Goal: Task Accomplishment & Management: Complete application form

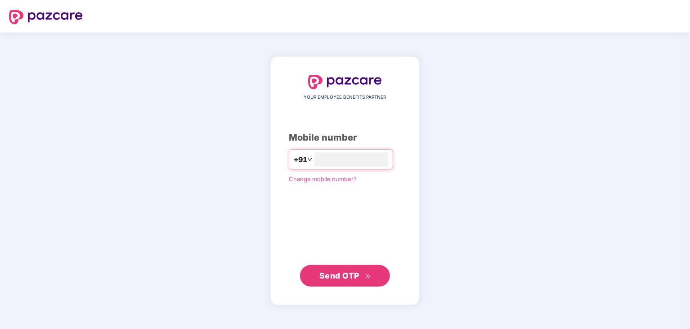
type input "**********"
click at [346, 275] on span "Send OTP" at bounding box center [340, 274] width 40 height 9
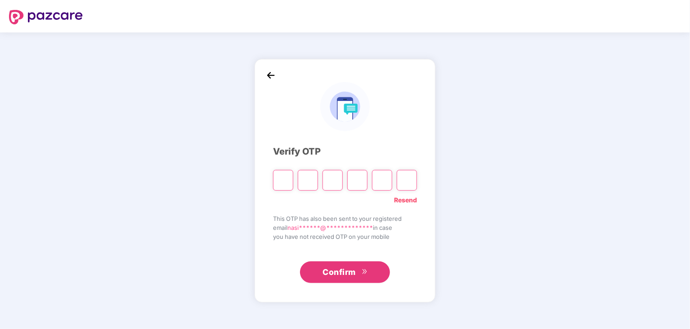
type input "*"
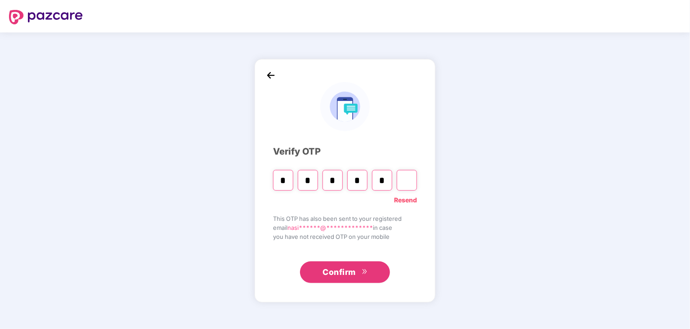
type input "*"
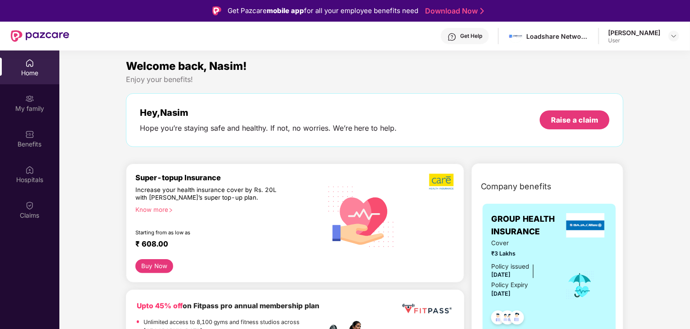
click at [162, 206] on div "Know more" at bounding box center [225, 209] width 181 height 6
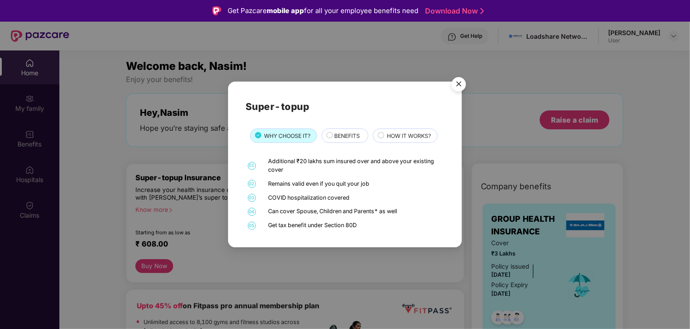
click at [333, 136] on div "BENEFITS" at bounding box center [347, 136] width 34 height 10
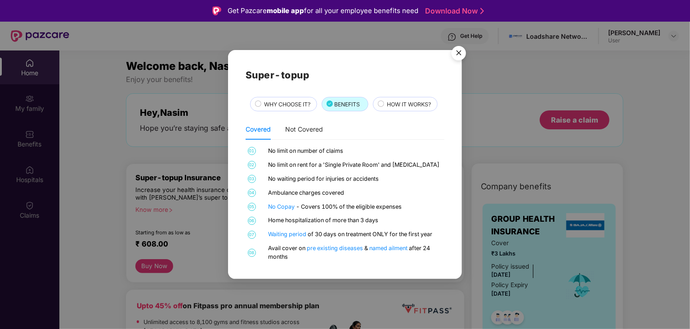
click at [328, 149] on div "No limit on number of claims" at bounding box center [356, 151] width 174 height 9
click at [456, 57] on img "Close" at bounding box center [458, 54] width 25 height 25
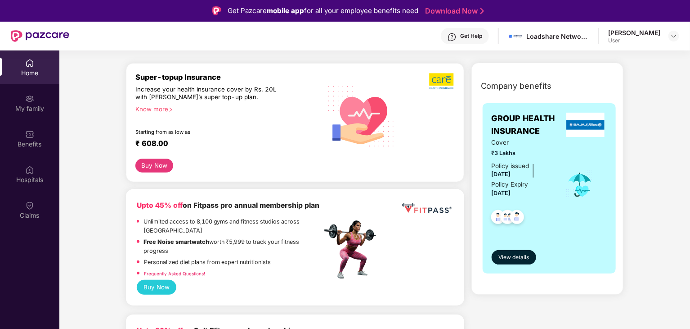
scroll to position [103, 0]
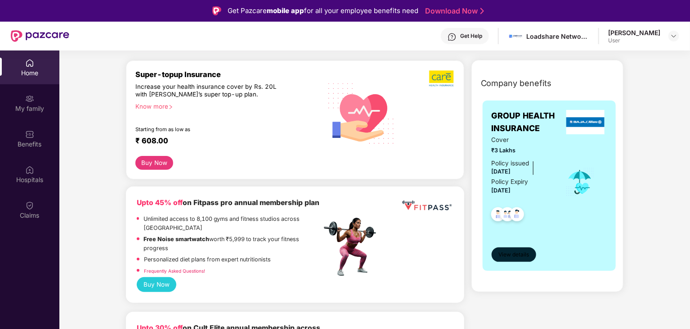
click at [521, 255] on span "View details" at bounding box center [514, 254] width 31 height 9
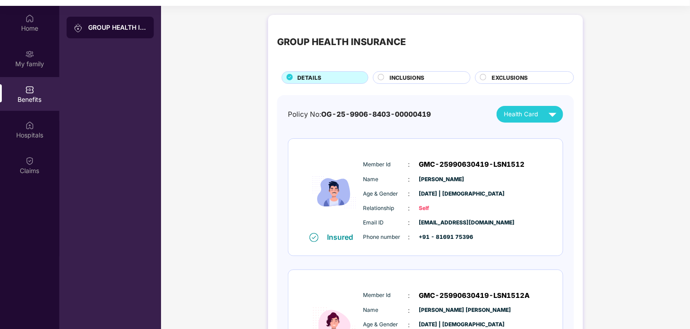
scroll to position [50, 0]
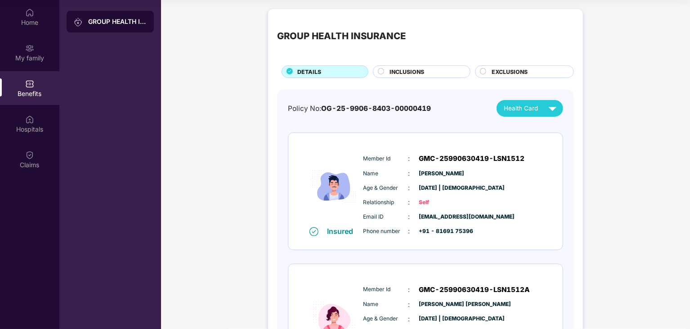
drag, startPoint x: 689, startPoint y: 133, endPoint x: 691, endPoint y: 171, distance: 37.8
click at [690, 171] on html "Get Pazcare mobile app for all your employee benefits need Download Now Get Hel…" at bounding box center [345, 114] width 690 height 329
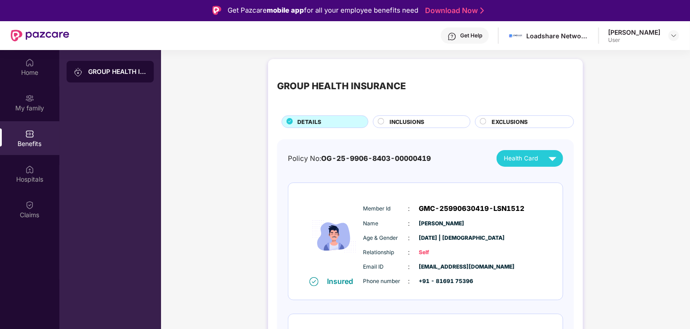
scroll to position [0, 0]
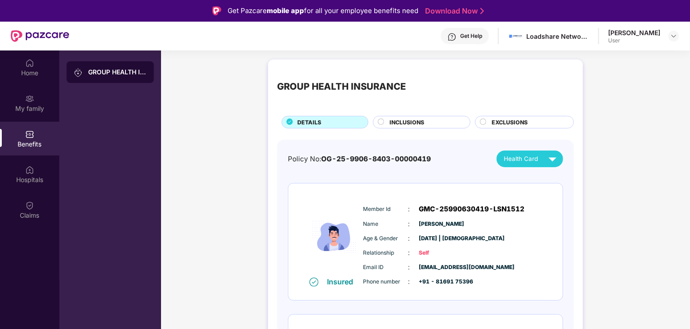
click at [616, 40] on div "User" at bounding box center [634, 40] width 52 height 7
click at [671, 36] on img at bounding box center [674, 35] width 7 height 7
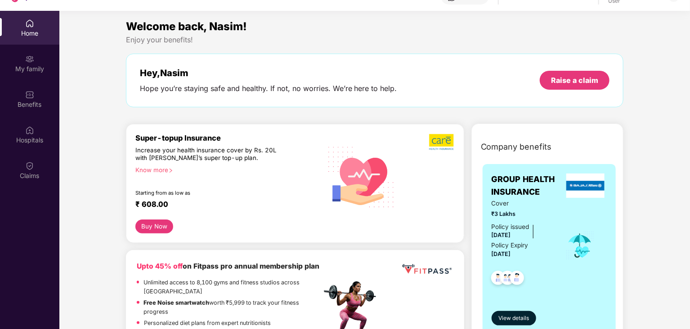
scroll to position [50, 0]
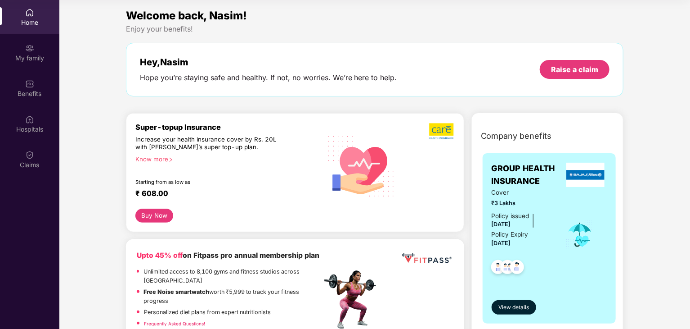
drag, startPoint x: 689, startPoint y: 241, endPoint x: 691, endPoint y: 268, distance: 26.6
click at [690, 268] on html "Get Pazcare mobile app for all your employee benefits need Download Now Get Hel…" at bounding box center [345, 114] width 690 height 329
drag, startPoint x: 667, startPoint y: 241, endPoint x: 674, endPoint y: 277, distance: 36.2
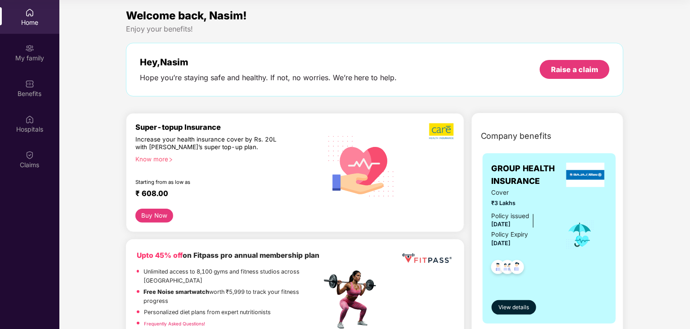
click at [560, 69] on div "Raise a claim" at bounding box center [574, 69] width 47 height 10
